Goal: Information Seeking & Learning: Learn about a topic

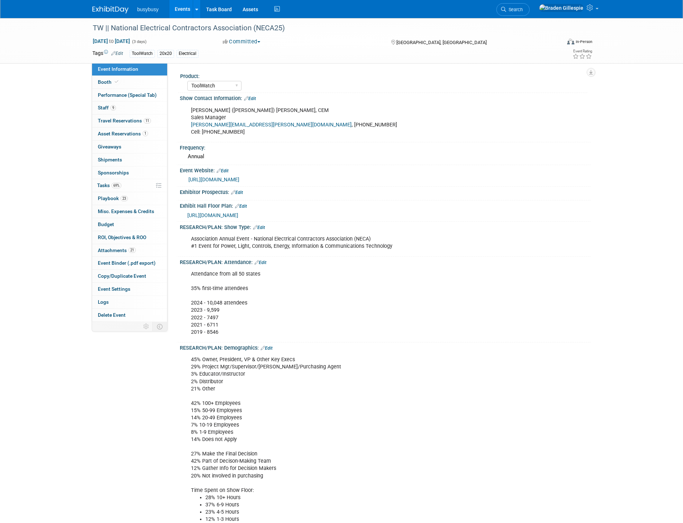
select select "ToolWatch"
click at [141, 119] on span "Travel Reservations 11" at bounding box center [124, 121] width 53 height 6
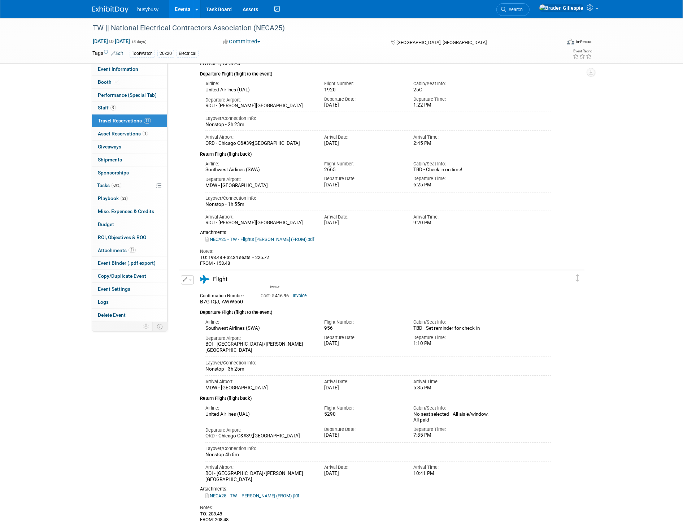
scroll to position [1643, 0]
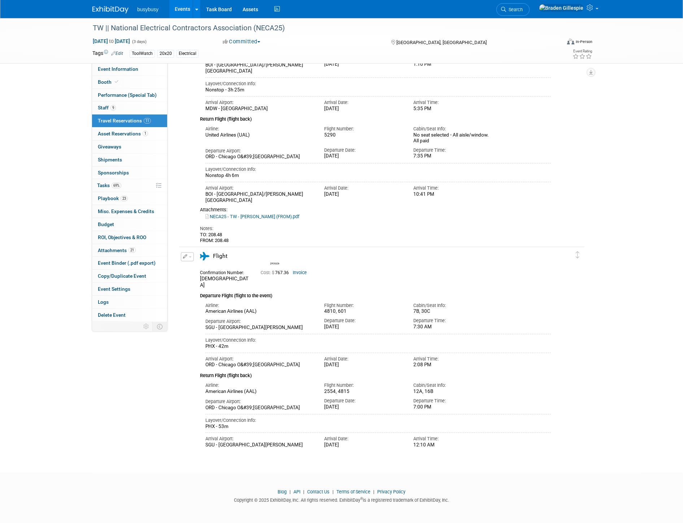
click at [188, 254] on button "button" at bounding box center [187, 256] width 13 height 9
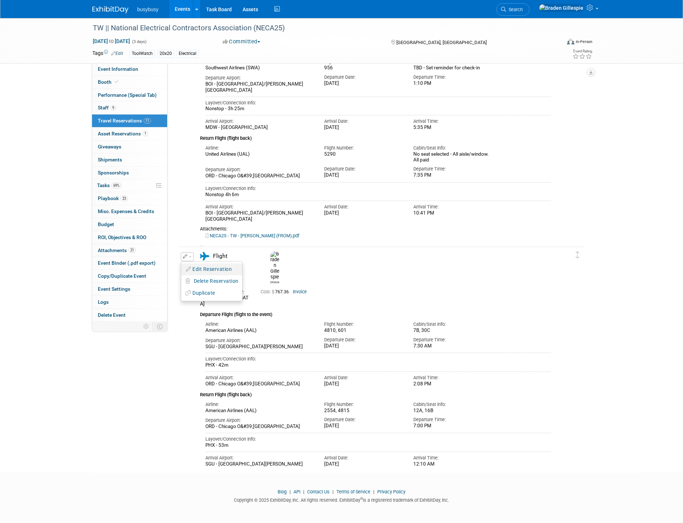
click at [192, 265] on button "Edit Reservation" at bounding box center [211, 269] width 61 height 10
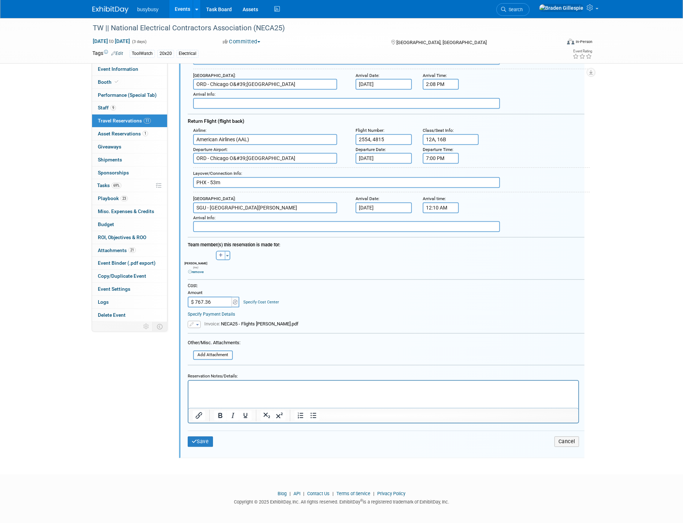
scroll to position [1948, 0]
click at [248, 389] on html at bounding box center [383, 385] width 390 height 10
click at [196, 436] on button "Save" at bounding box center [200, 441] width 25 height 10
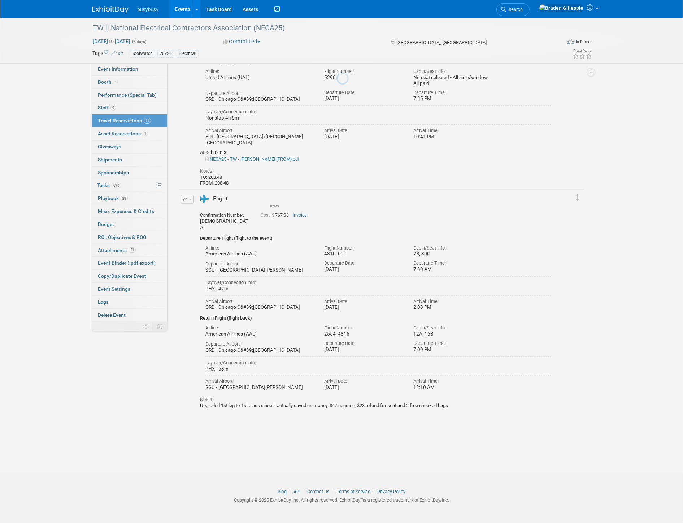
scroll to position [1660, 0]
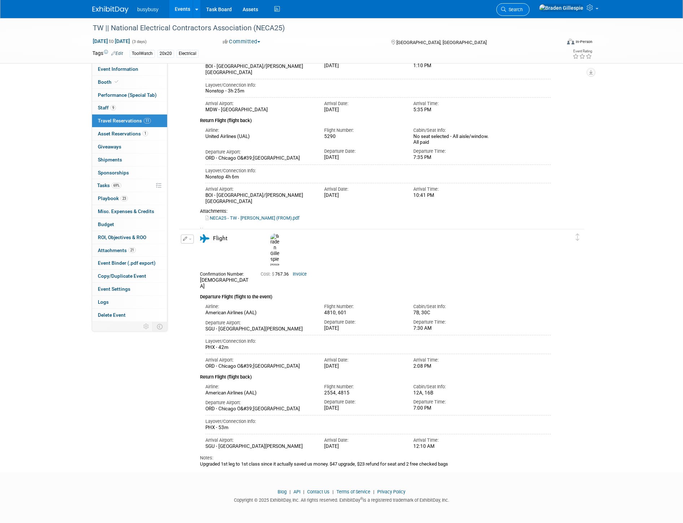
click at [523, 9] on span "Search" at bounding box center [514, 9] width 17 height 5
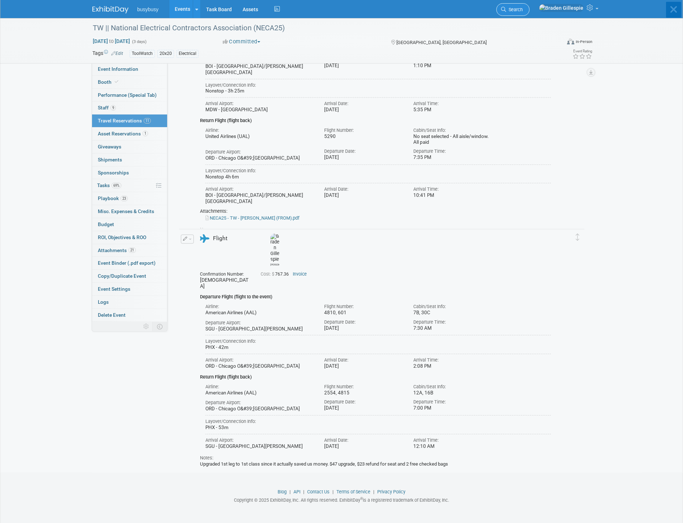
scroll to position [0, 0]
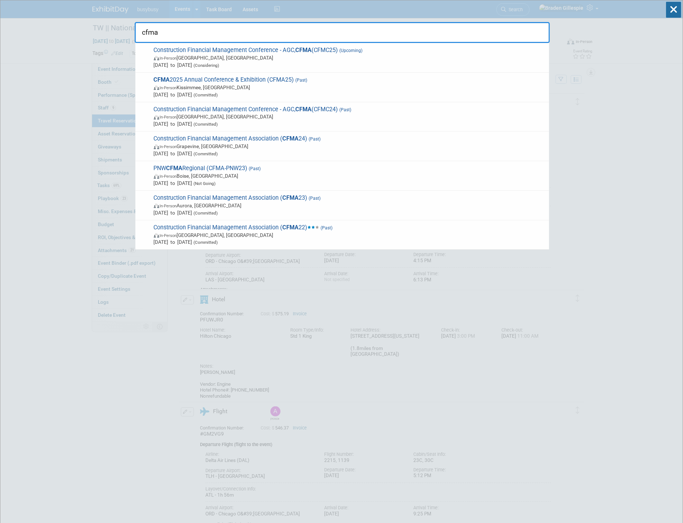
type input "cfma"
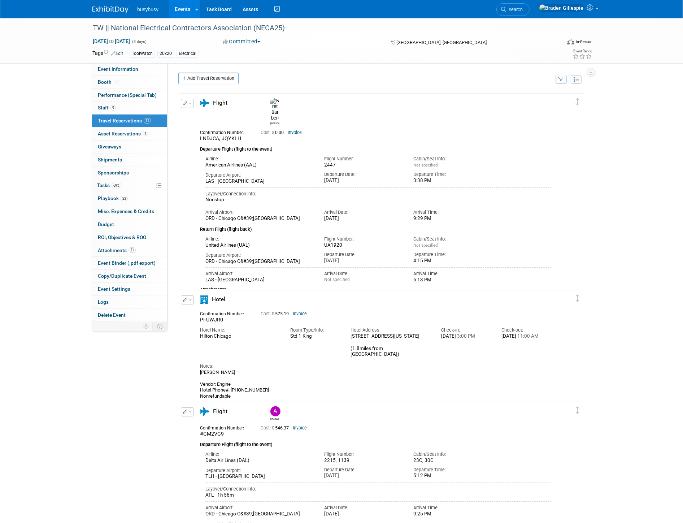
click at [119, 9] on img at bounding box center [110, 9] width 36 height 7
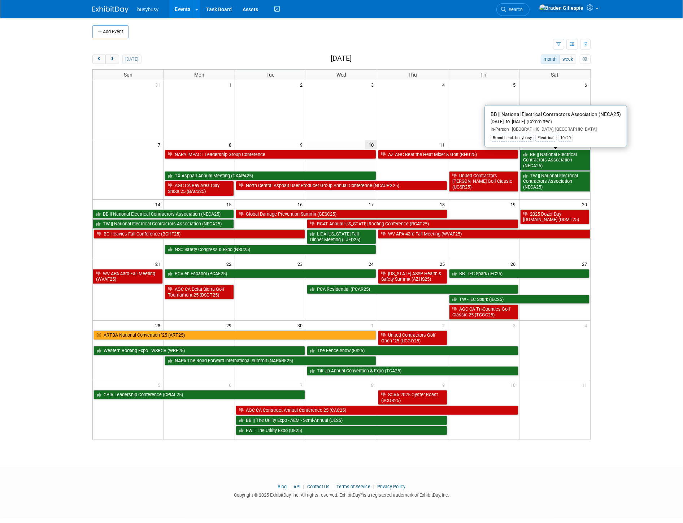
click at [560, 157] on link "BB || National Electrical Contractors Association (NECA25)" at bounding box center [555, 160] width 70 height 21
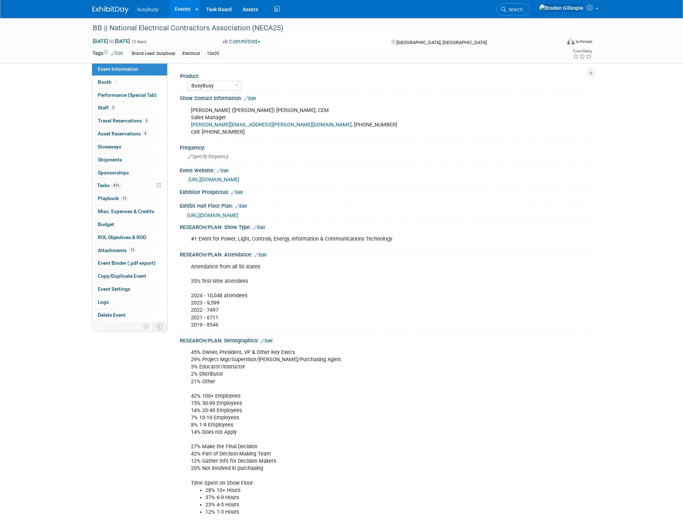
select select "BusyBusy"
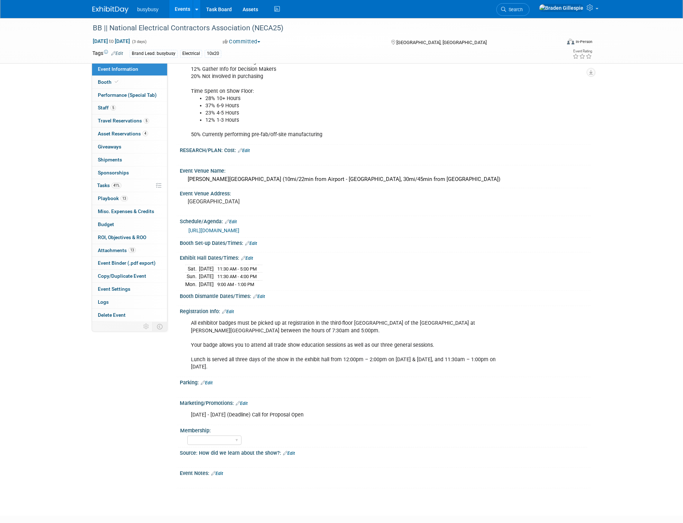
scroll to position [430, 0]
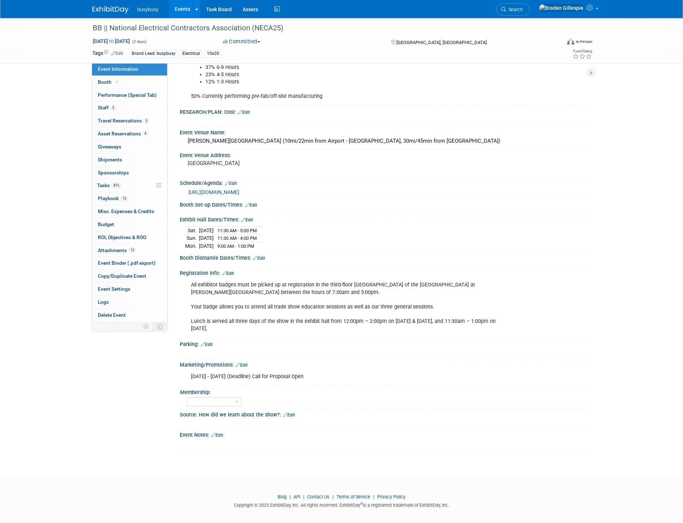
drag, startPoint x: 230, startPoint y: 326, endPoint x: 192, endPoint y: 324, distance: 37.6
click at [186, 317] on div "All exhibitor badges must be picked up at registration in the third-floor Grand…" at bounding box center [348, 307] width 325 height 58
click at [227, 326] on div "All exhibitor badges must be picked up at registration in the third-floor Grand…" at bounding box center [348, 307] width 325 height 58
click at [146, 81] on link "Booth" at bounding box center [129, 82] width 75 height 13
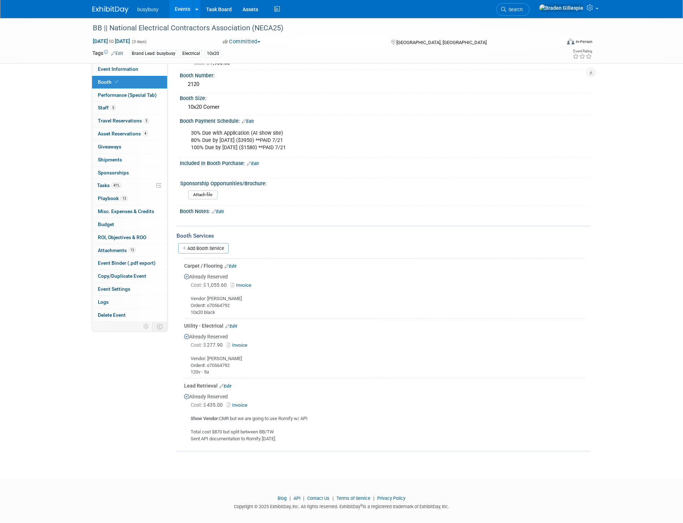
scroll to position [123, 0]
click at [139, 251] on link "13 Attachments 13" at bounding box center [129, 250] width 75 height 13
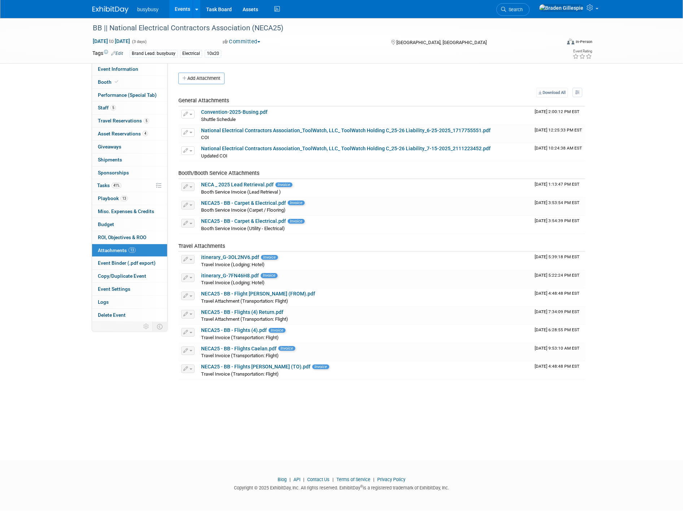
click at [118, 8] on img at bounding box center [110, 9] width 36 height 7
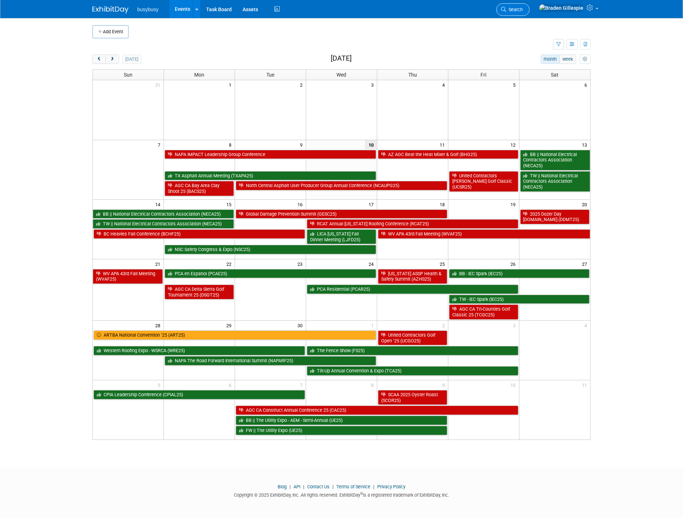
click at [530, 13] on link "Search" at bounding box center [512, 9] width 33 height 13
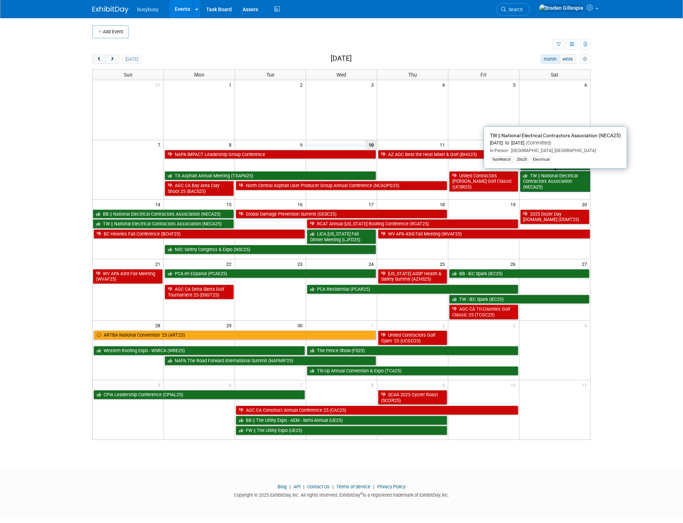
click at [574, 184] on link "TW || National Electrical Contractors Association (NECA25)" at bounding box center [555, 181] width 70 height 21
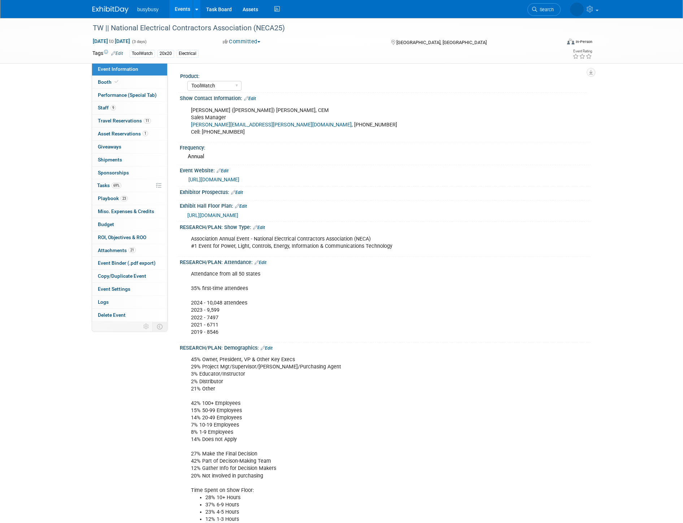
select select "ToolWatch"
click at [129, 252] on span "21" at bounding box center [132, 249] width 7 height 5
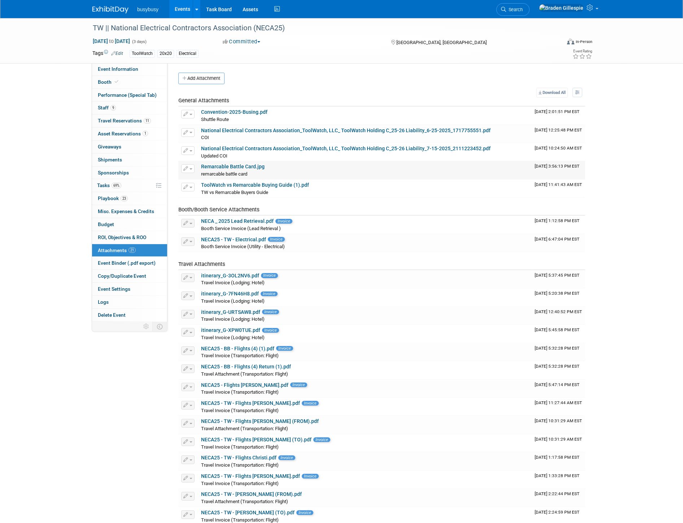
click at [235, 168] on link "Remarcable Battle Card.jpg" at bounding box center [233, 167] width 64 height 6
click at [111, 9] on img at bounding box center [110, 9] width 36 height 7
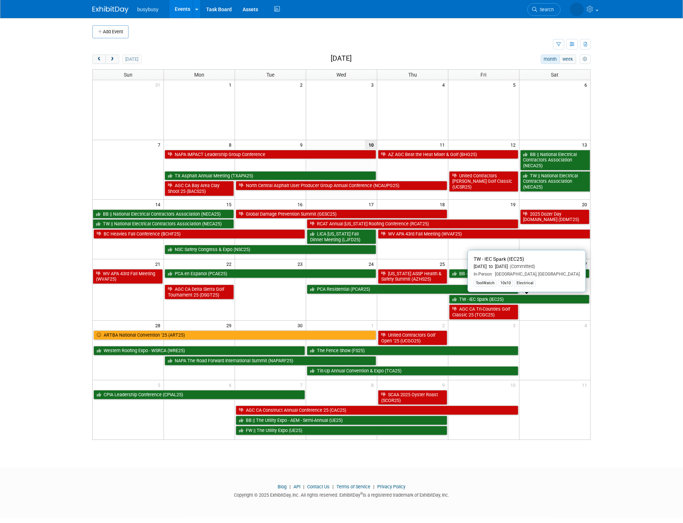
click at [511, 300] on link "TW - IEC Spark (IEC25)" at bounding box center [519, 299] width 140 height 9
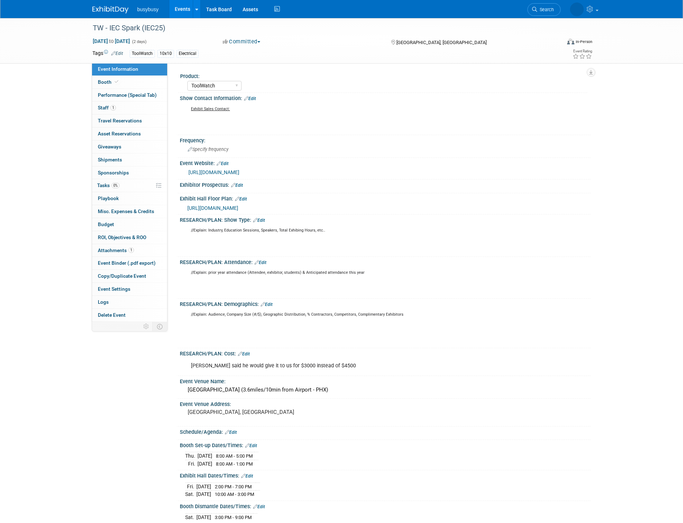
select select "ToolWatch"
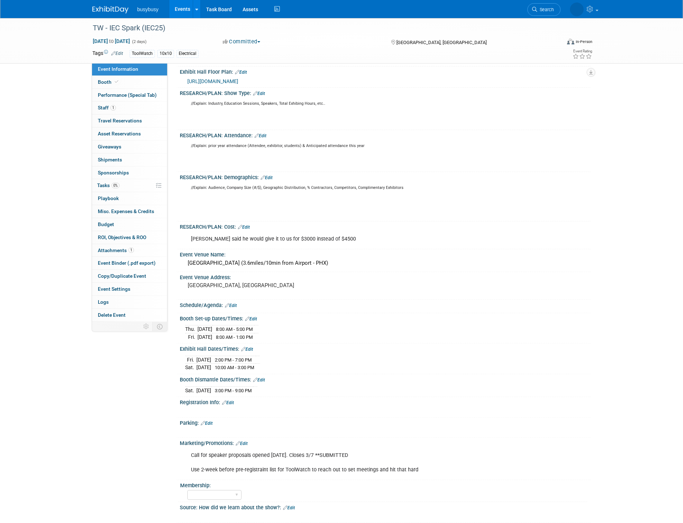
scroll to position [160, 0]
